Goal: Information Seeking & Learning: Learn about a topic

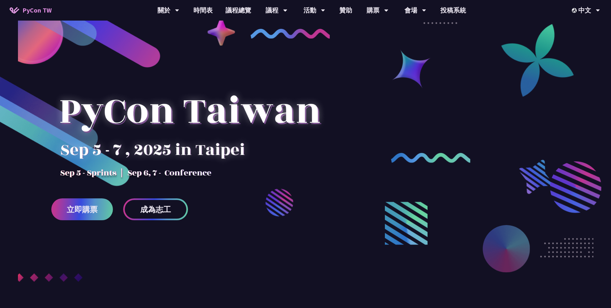
scroll to position [103, 0]
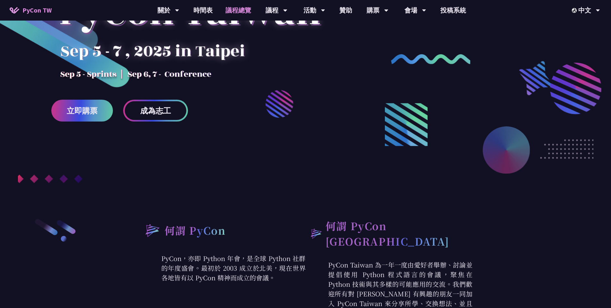
click at [241, 10] on link "議程總覽" at bounding box center [238, 10] width 39 height 21
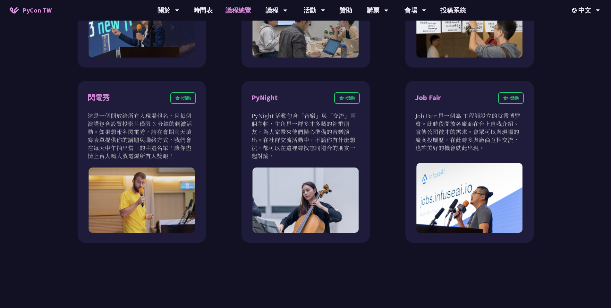
scroll to position [781, 0]
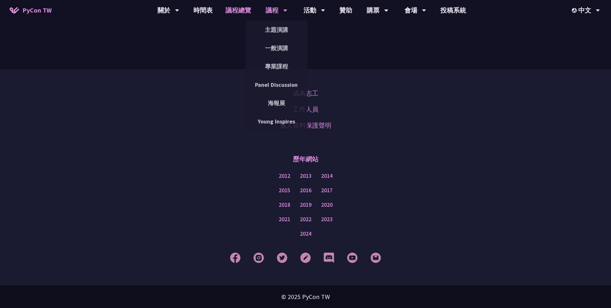
click at [276, 10] on div "議程" at bounding box center [277, 10] width 22 height 21
click at [286, 33] on link "主題演講" at bounding box center [277, 29] width 62 height 15
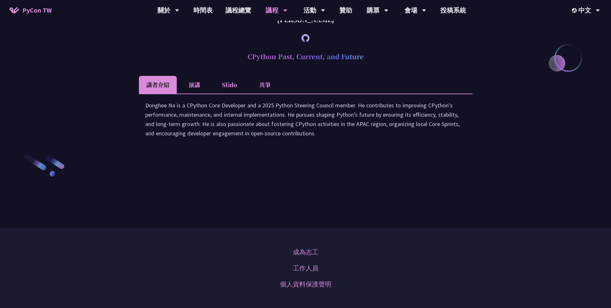
scroll to position [811, 0]
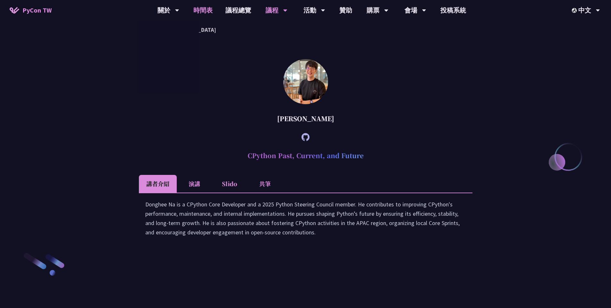
click at [210, 9] on link "時間表" at bounding box center [203, 10] width 32 height 21
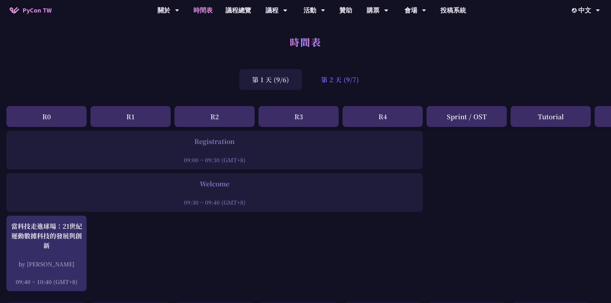
click at [338, 79] on div "第 2 天 (9/7)" at bounding box center [340, 79] width 64 height 21
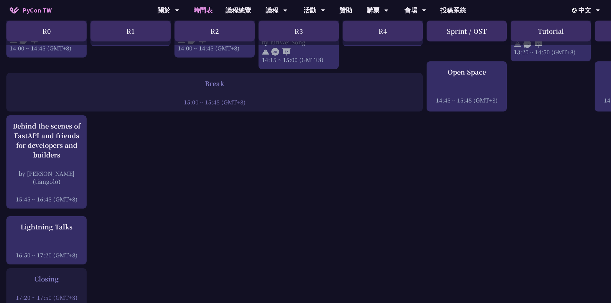
scroll to position [891, 0]
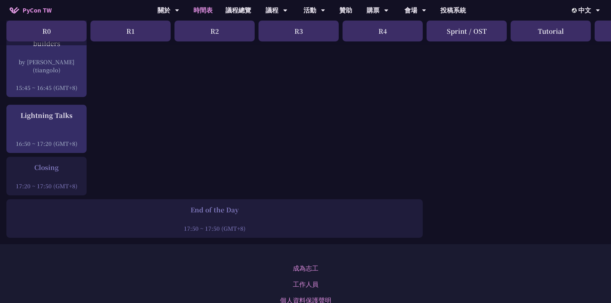
click at [52, 162] on div "Closing" at bounding box center [47, 167] width 74 height 10
